Goal: Ask a question

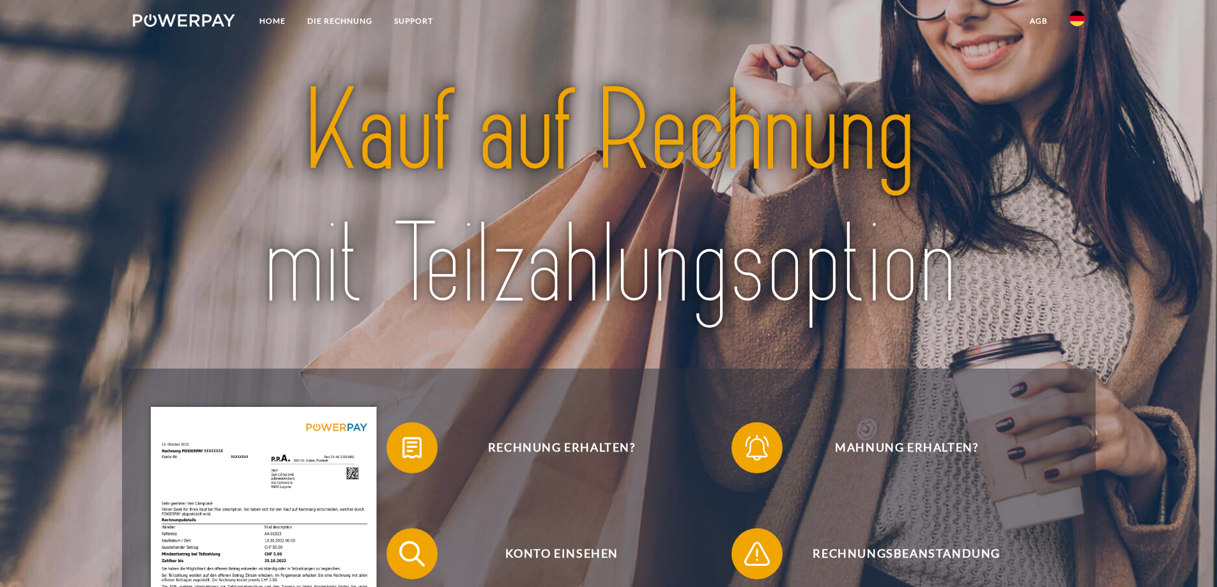
click at [409, 22] on link "SUPPORT" at bounding box center [413, 21] width 61 height 23
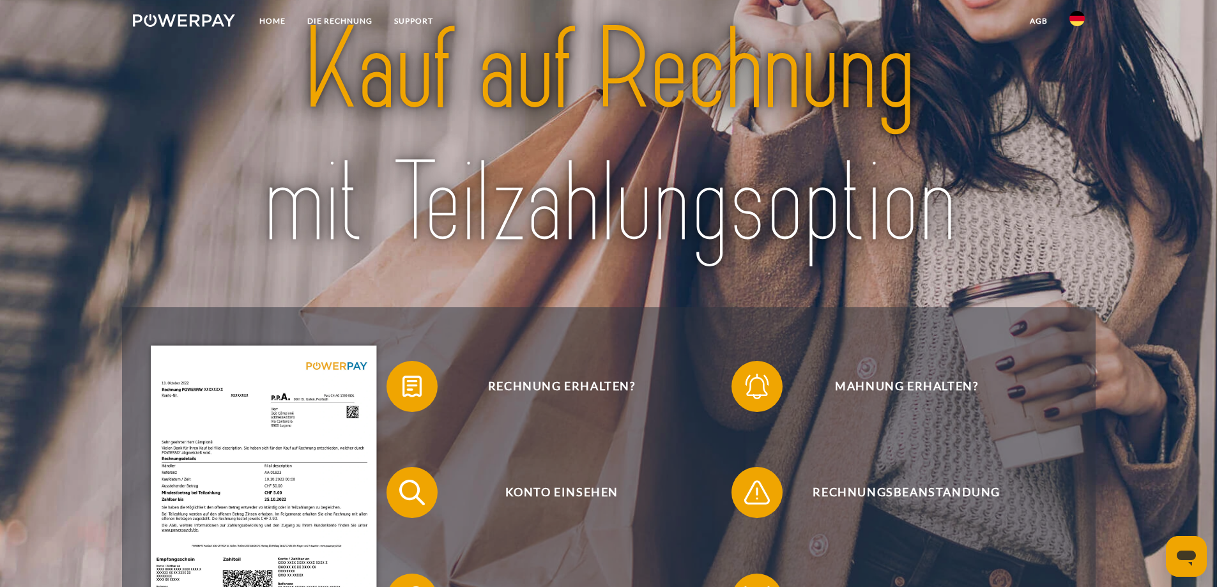
scroll to position [192, 0]
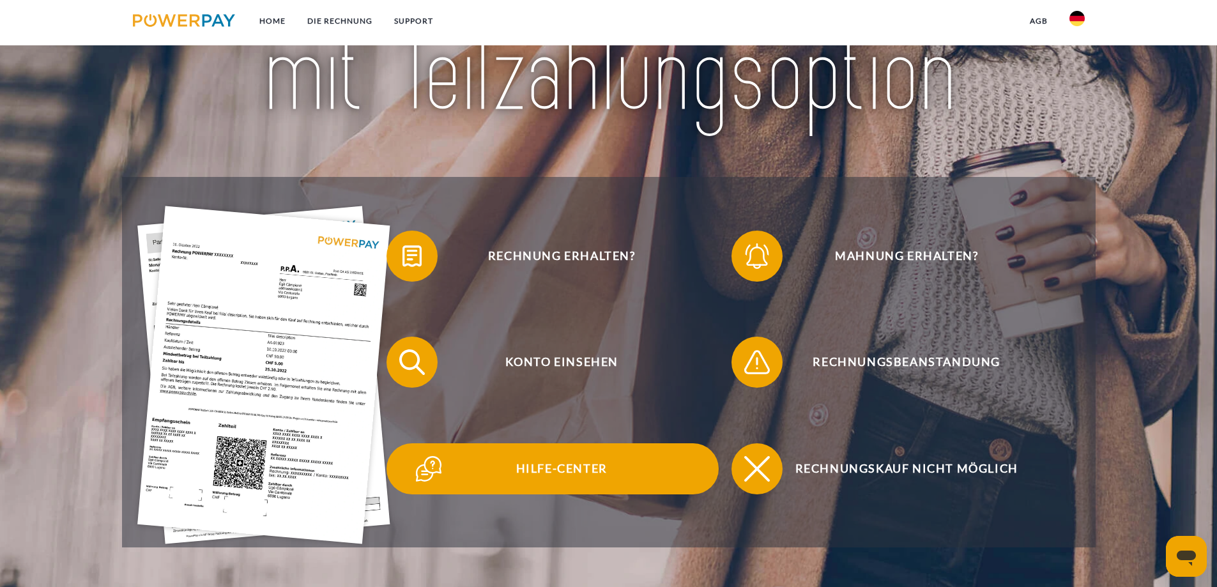
click at [580, 468] on span "Hilfe-Center" at bounding box center [561, 468] width 313 height 51
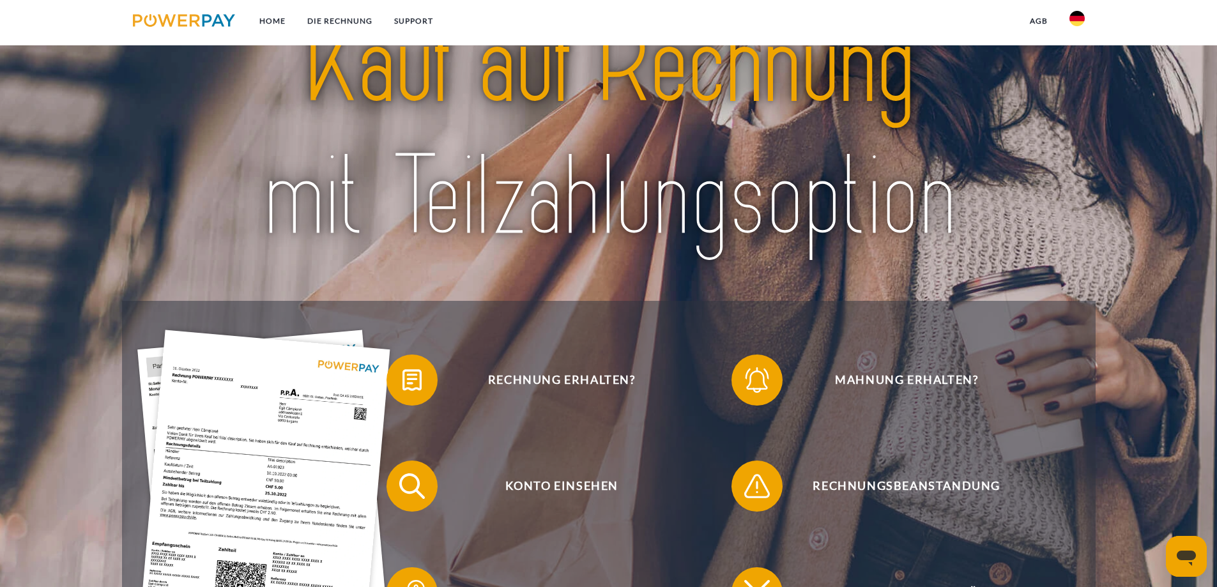
scroll to position [256, 0]
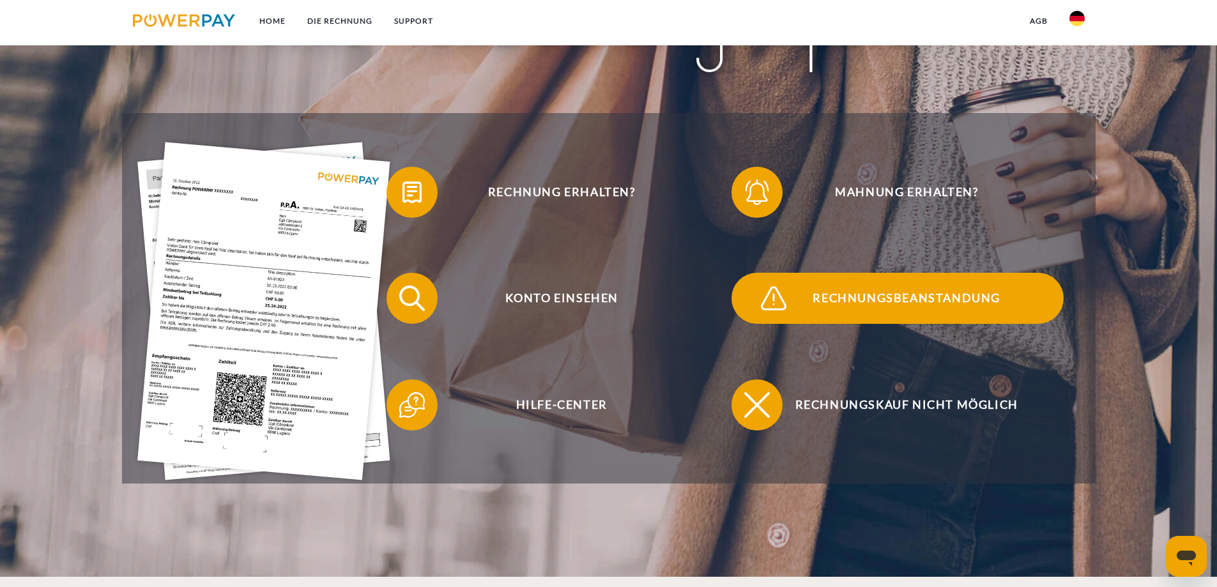
click at [904, 301] on span "Rechnungsbeanstandung" at bounding box center [906, 298] width 313 height 51
